Goal: Find specific page/section

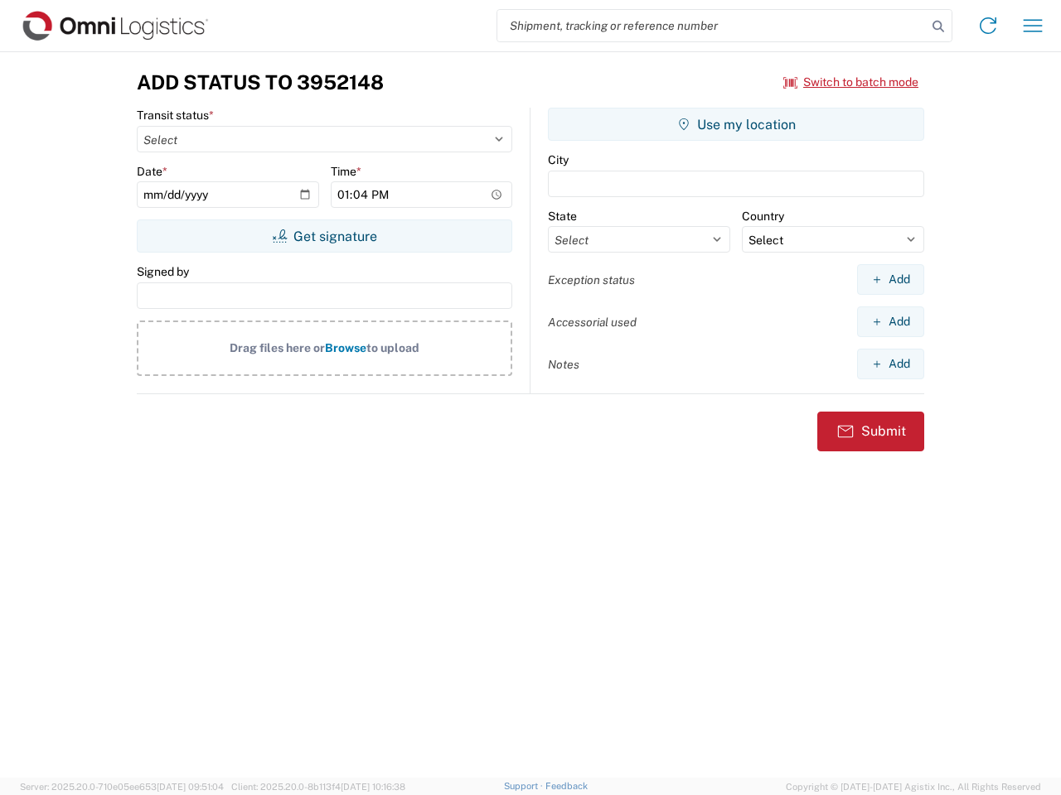
click at [712, 26] on input "search" at bounding box center [711, 25] width 429 height 31
click at [938, 27] on icon at bounding box center [937, 26] width 23 height 23
click at [988, 26] on icon at bounding box center [987, 25] width 27 height 27
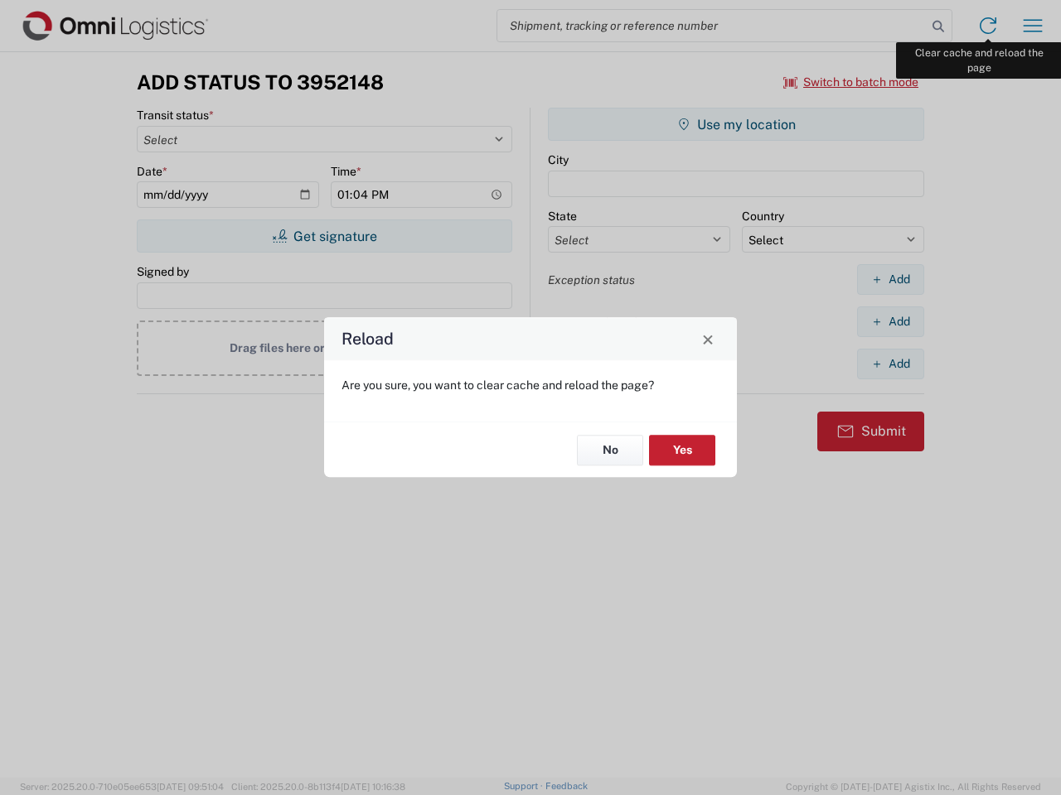
click at [1032, 26] on div "Reload Are you sure, you want to clear cache and reload the page? No Yes" at bounding box center [530, 397] width 1061 height 795
click at [851, 82] on div "Reload Are you sure, you want to clear cache and reload the page? No Yes" at bounding box center [530, 397] width 1061 height 795
click at [324, 236] on div "Reload Are you sure, you want to clear cache and reload the page? No Yes" at bounding box center [530, 397] width 1061 height 795
click at [736, 124] on div "Reload Are you sure, you want to clear cache and reload the page? No Yes" at bounding box center [530, 397] width 1061 height 795
click at [890, 279] on div "Reload Are you sure, you want to clear cache and reload the page? No Yes" at bounding box center [530, 397] width 1061 height 795
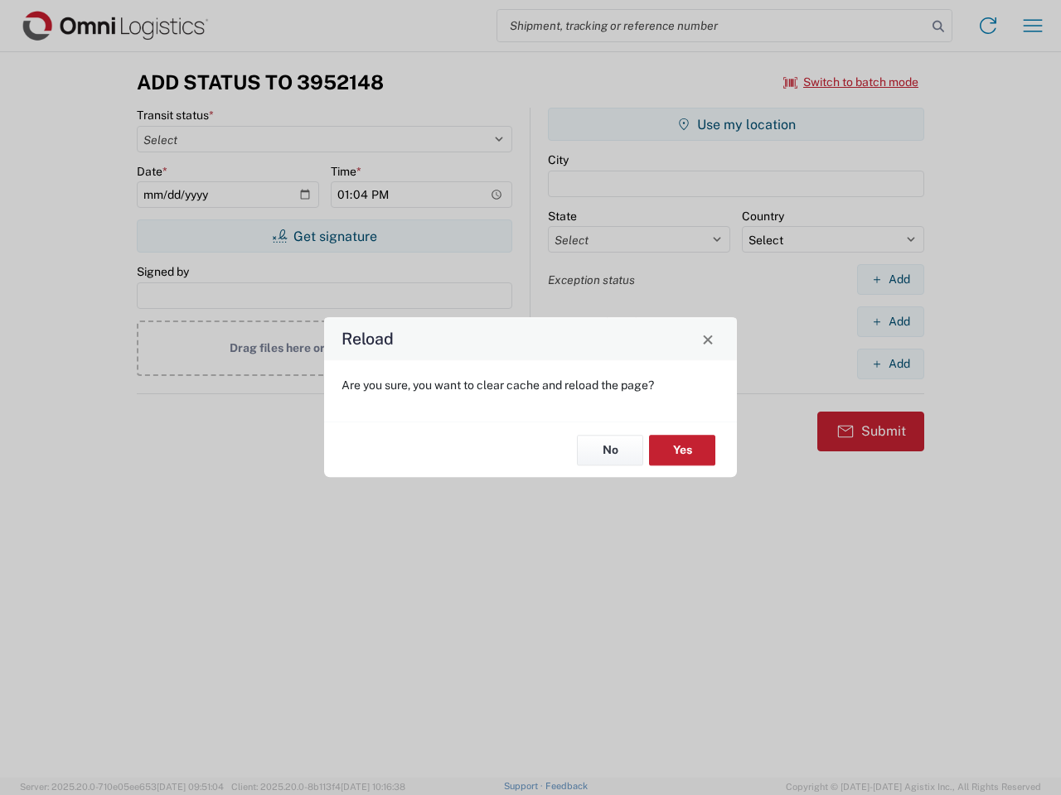
click at [890, 322] on div "Reload Are you sure, you want to clear cache and reload the page? No Yes" at bounding box center [530, 397] width 1061 height 795
click at [890, 364] on div "Reload Are you sure, you want to clear cache and reload the page? No Yes" at bounding box center [530, 397] width 1061 height 795
